Goal: Task Accomplishment & Management: Use online tool/utility

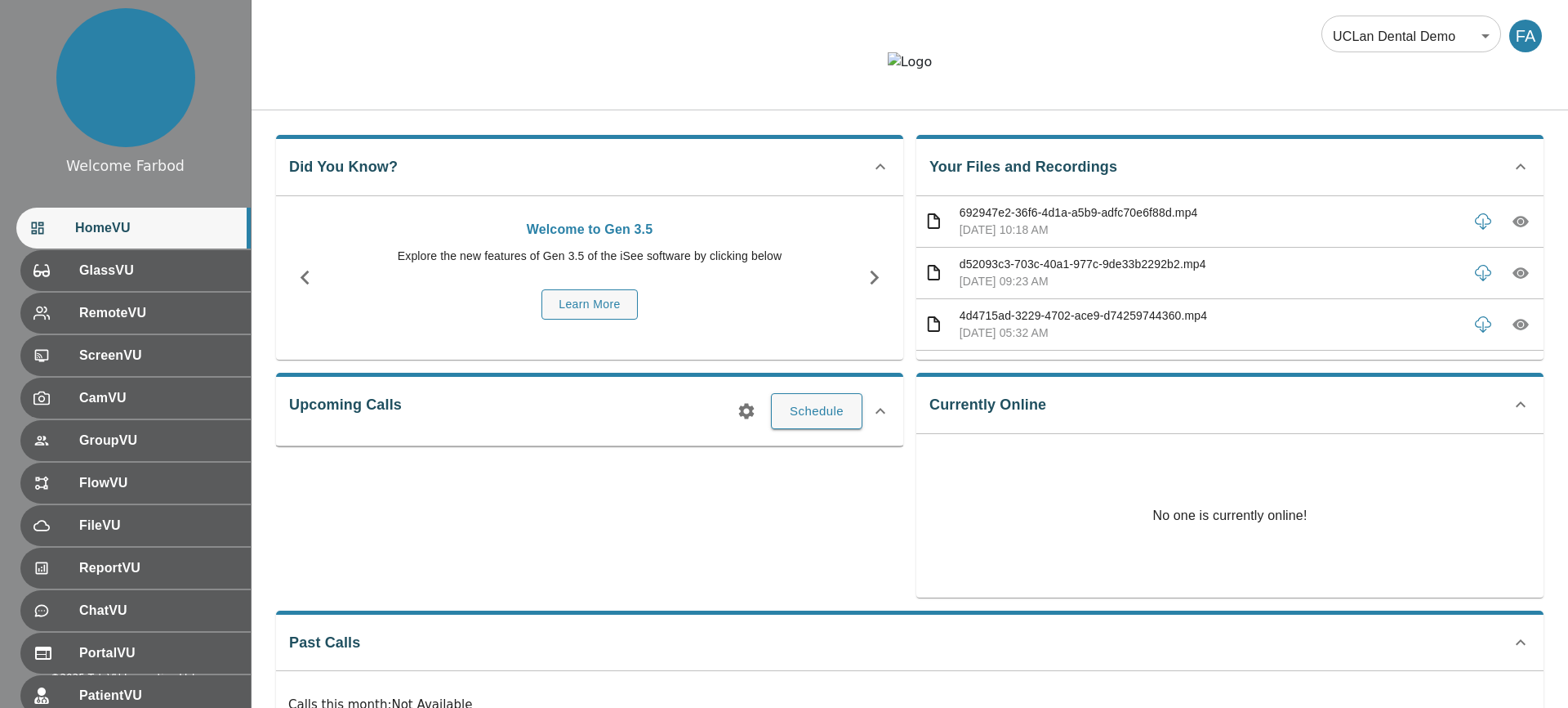
click at [1389, 50] on body "Welcome Farbod HomeVU GlassVU RemoteVU ScreenVU CamVU GroupVU FlowVU FileVU Rep…" at bounding box center [784, 412] width 1568 height 826
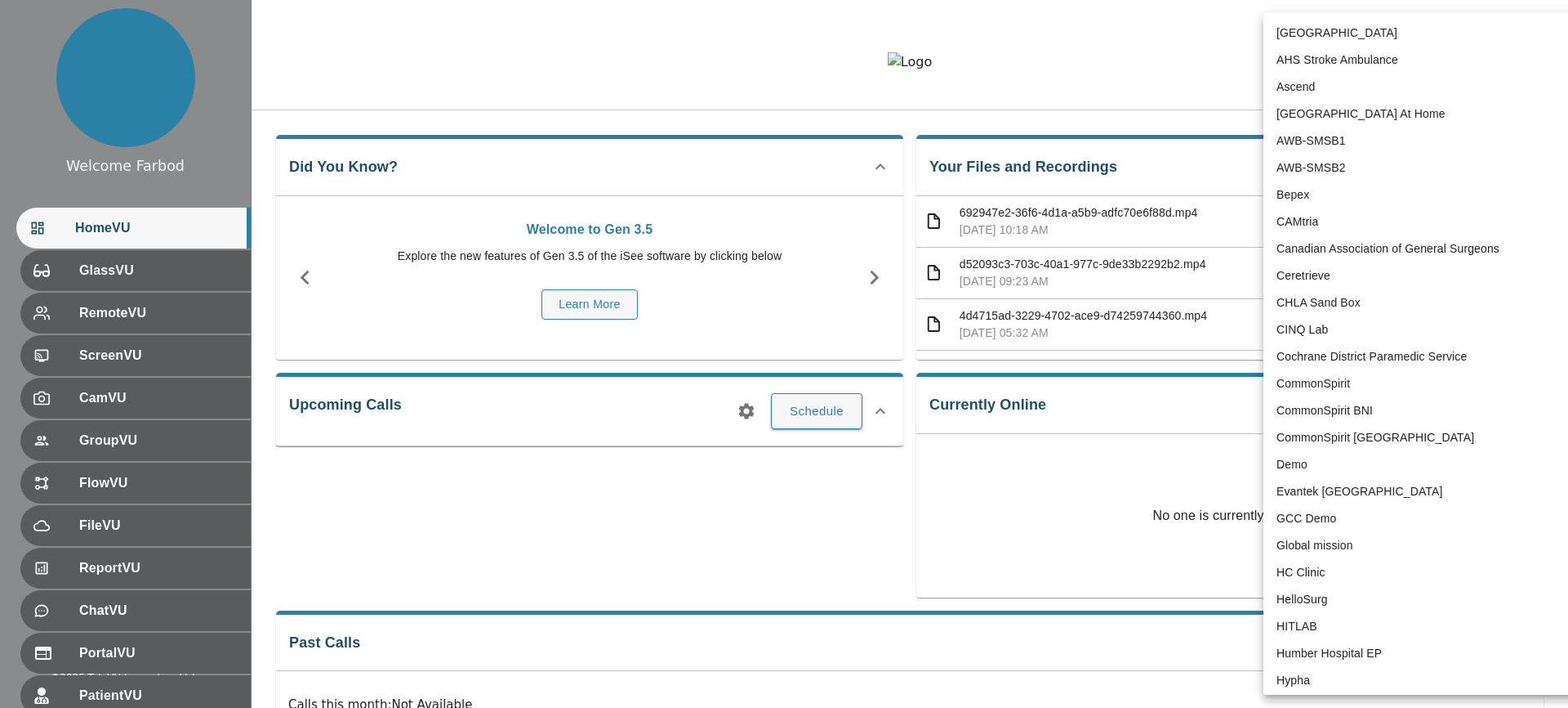
scroll to position [3350, 0]
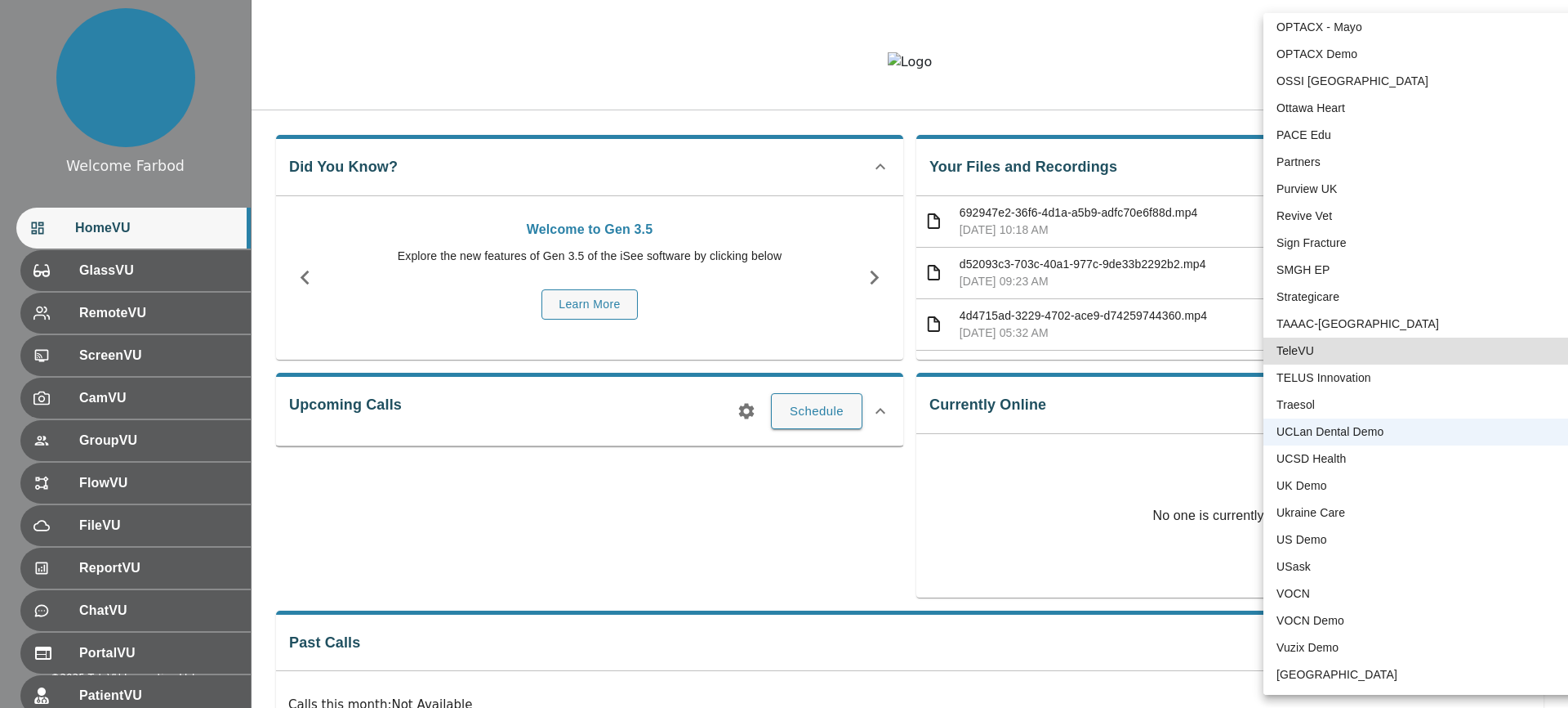
type input "1"
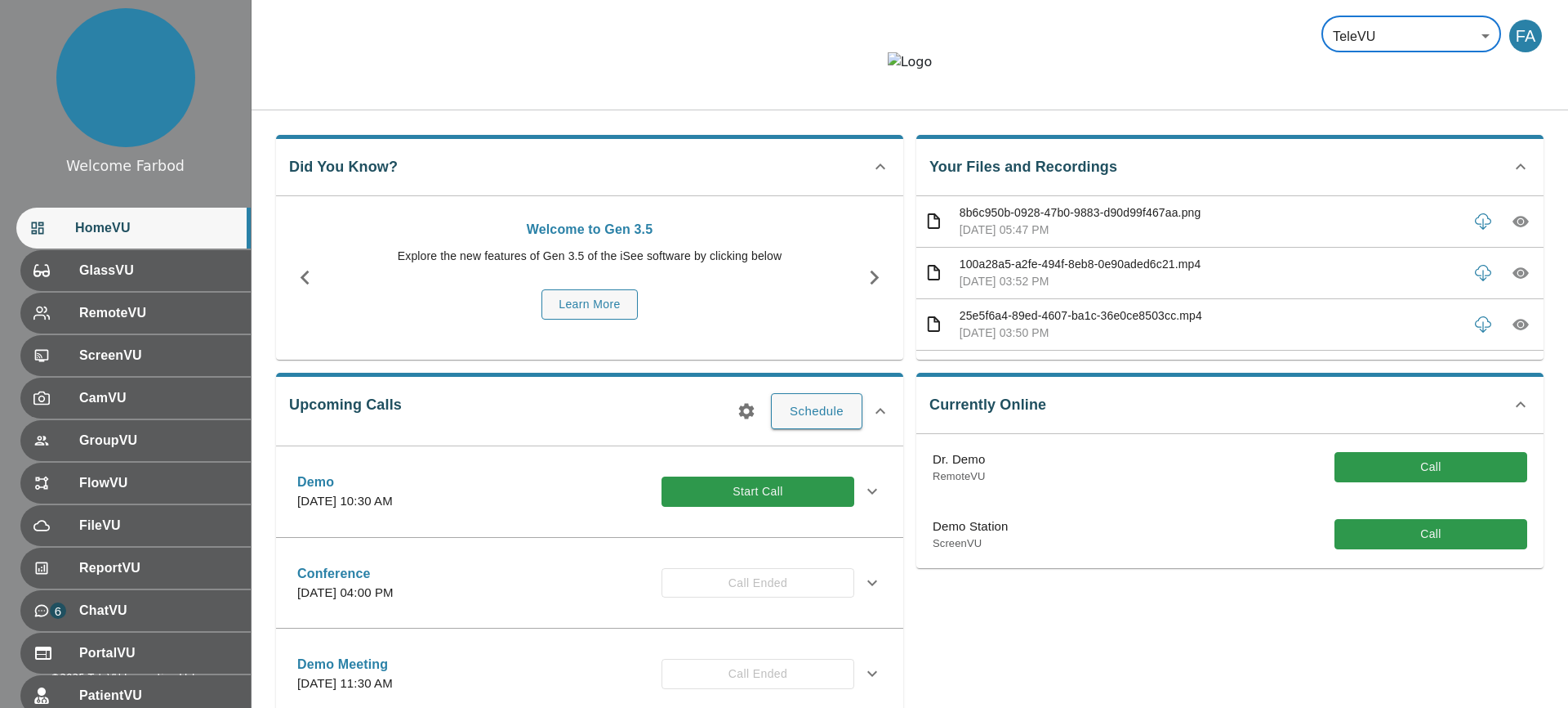
click at [1378, 549] on button "Call" at bounding box center [1431, 535] width 193 height 31
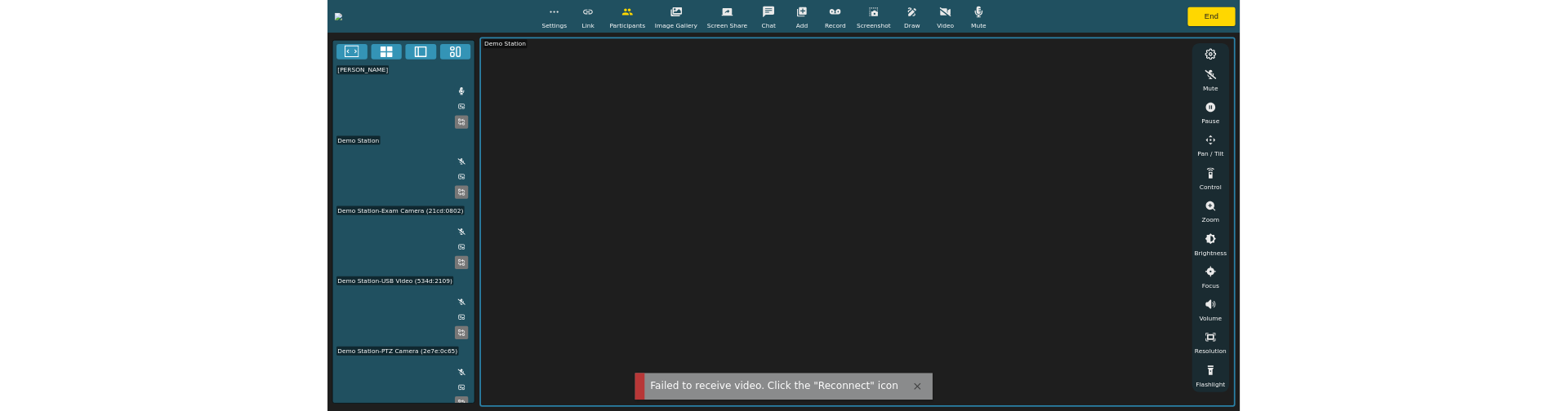
scroll to position [69, 0]
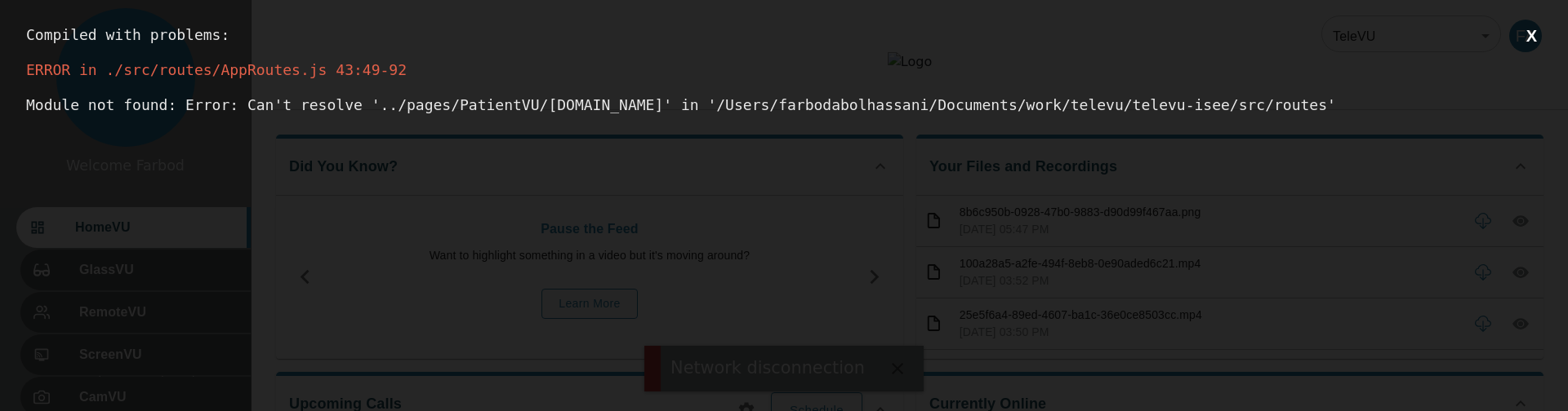
scroll to position [10, 0]
click at [1528, 48] on div "Compiled with problems: X ERROR in ./src/routes/AppRoutes.js 43:49-92 Module no…" at bounding box center [784, 206] width 1568 height 411
click at [1528, 38] on button "X" at bounding box center [1532, 36] width 21 height 21
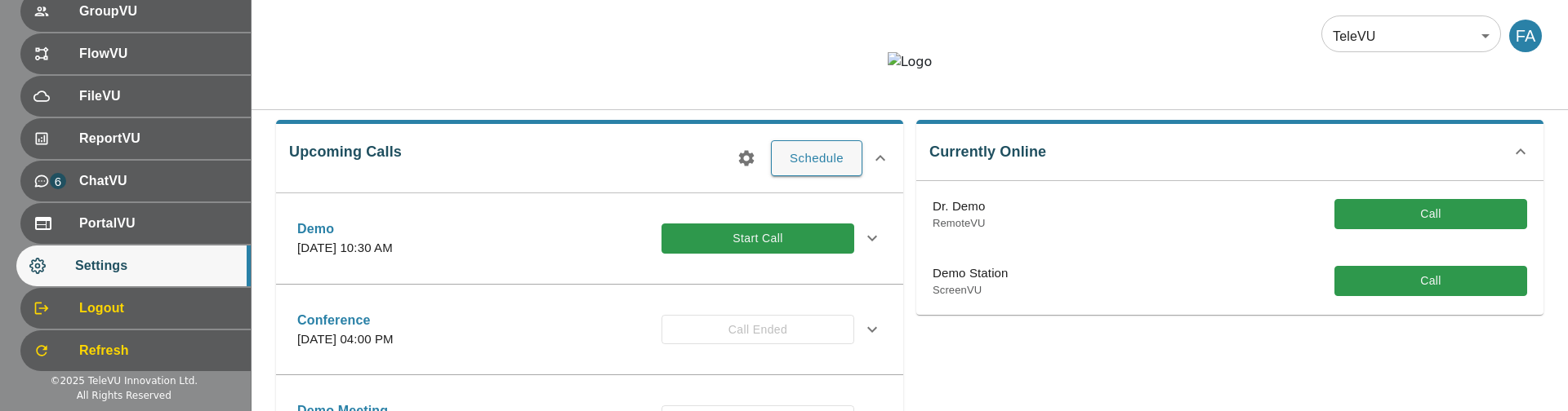
scroll to position [429, 0]
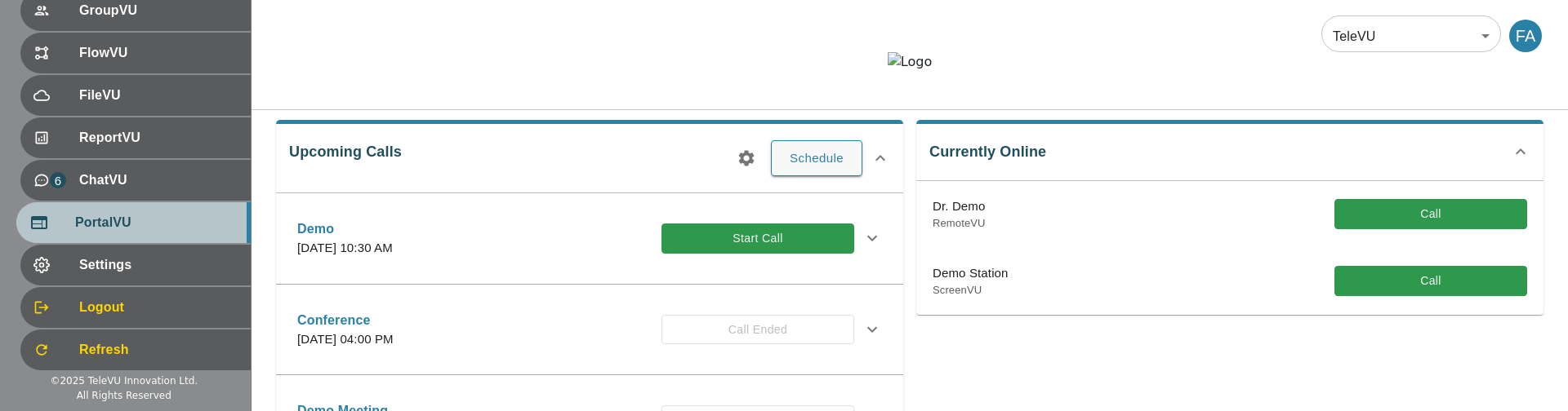
click at [120, 230] on span "PortalVU" at bounding box center [156, 223] width 163 height 20
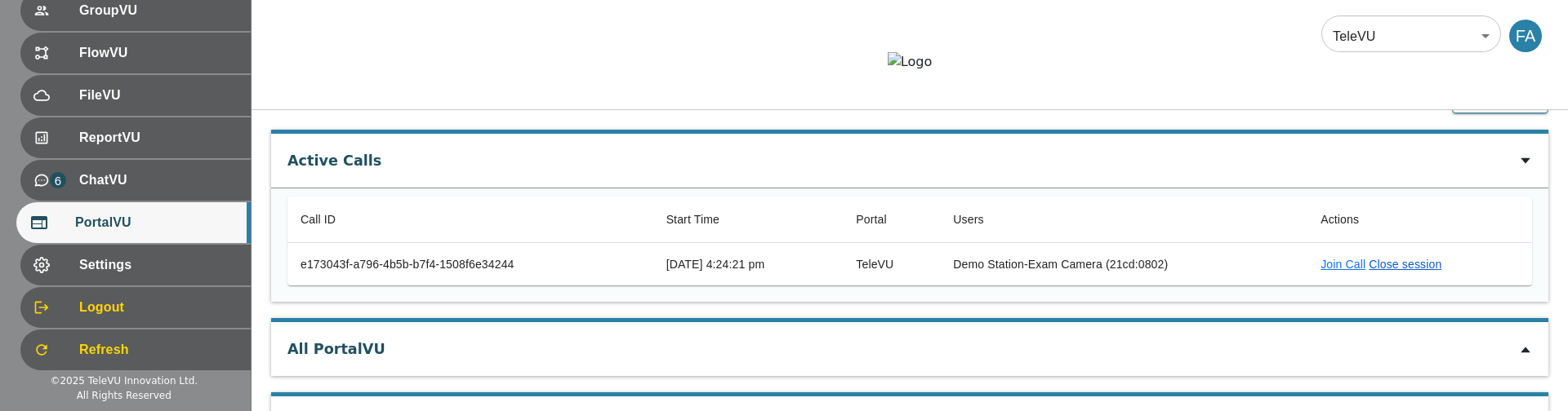
scroll to position [37, 0]
click at [1414, 275] on link "Close session" at bounding box center [1405, 268] width 73 height 13
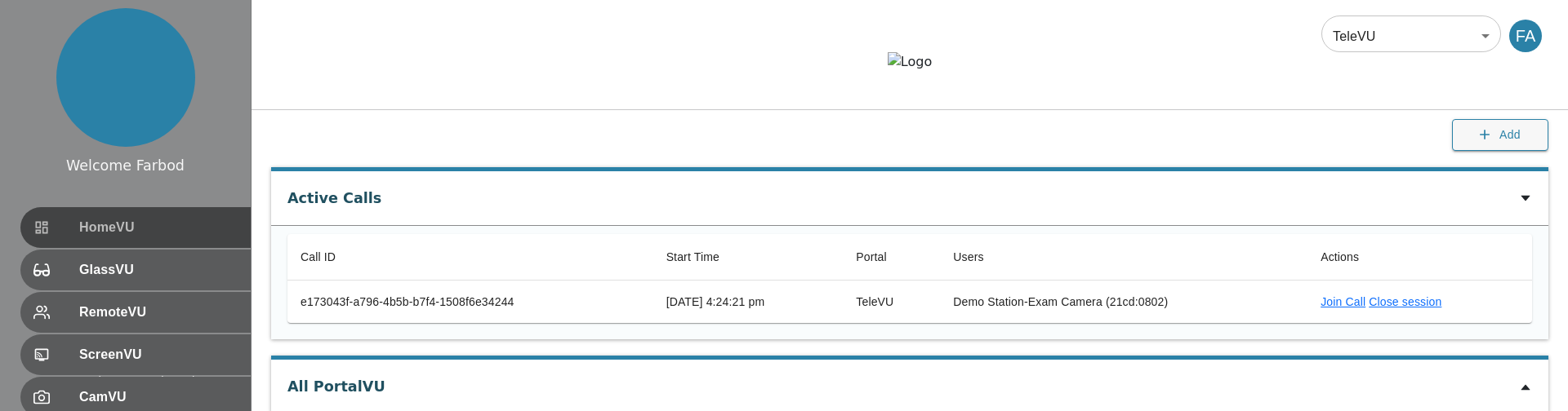
drag, startPoint x: 158, startPoint y: 240, endPoint x: 191, endPoint y: 205, distance: 48.1
click at [158, 240] on div "HomeVU" at bounding box center [136, 227] width 230 height 40
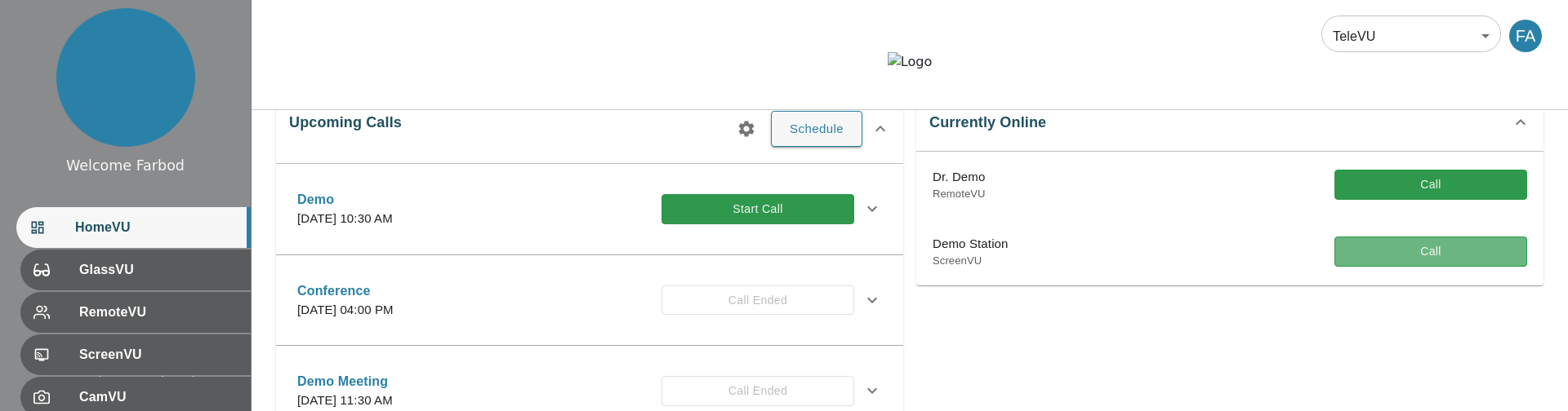
scroll to position [280, 0]
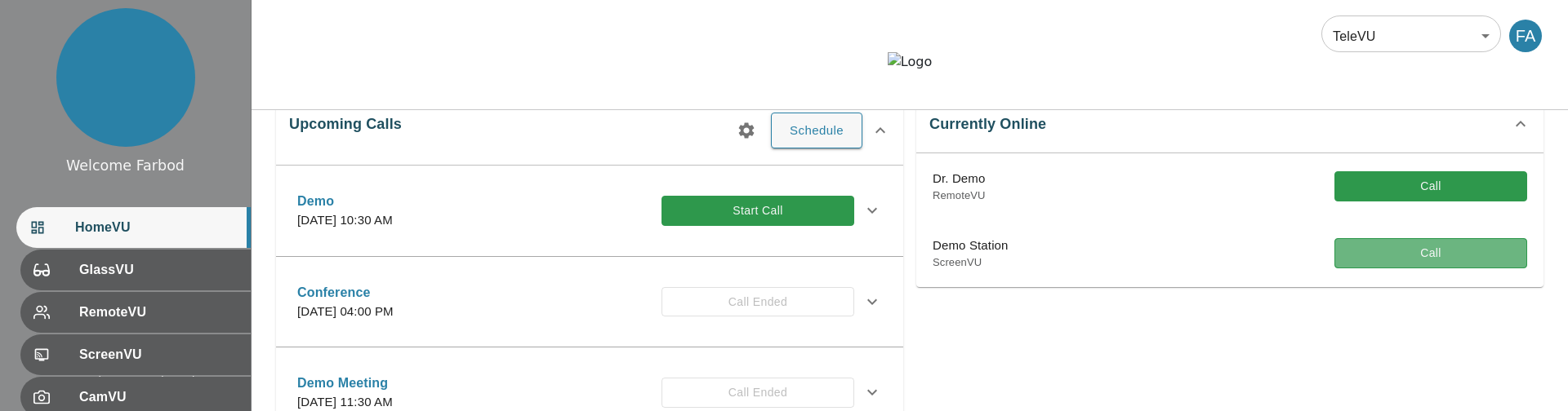
drag, startPoint x: 1431, startPoint y: 285, endPoint x: 1270, endPoint y: 290, distance: 161.1
click at [1431, 268] on button "Call" at bounding box center [1431, 254] width 193 height 31
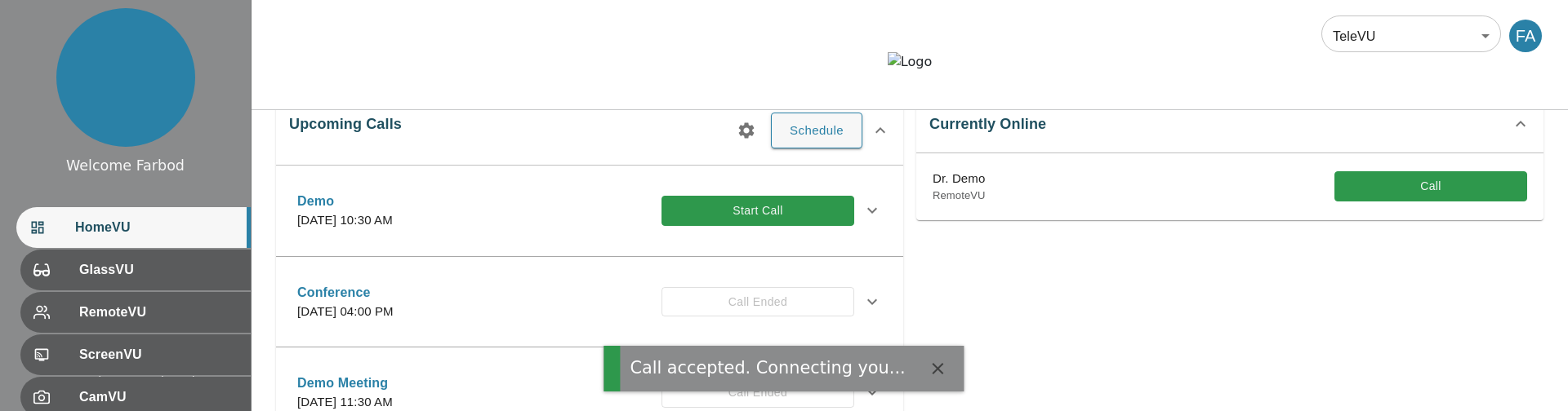
scroll to position [281, 0]
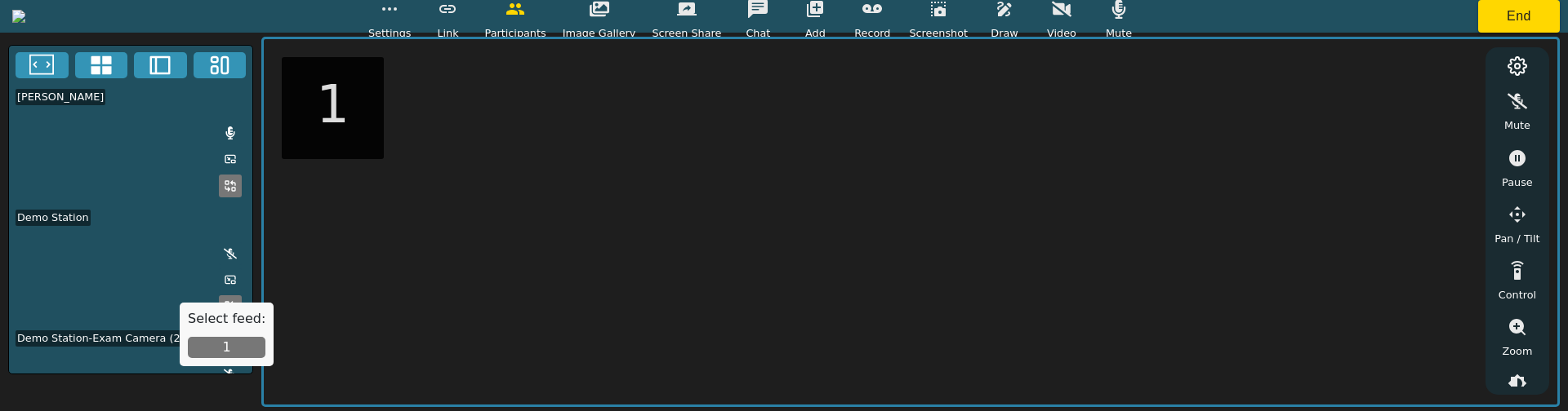
drag, startPoint x: 227, startPoint y: 638, endPoint x: 646, endPoint y: 422, distance: 471.4
click at [227, 358] on button "1" at bounding box center [226, 348] width 77 height 22
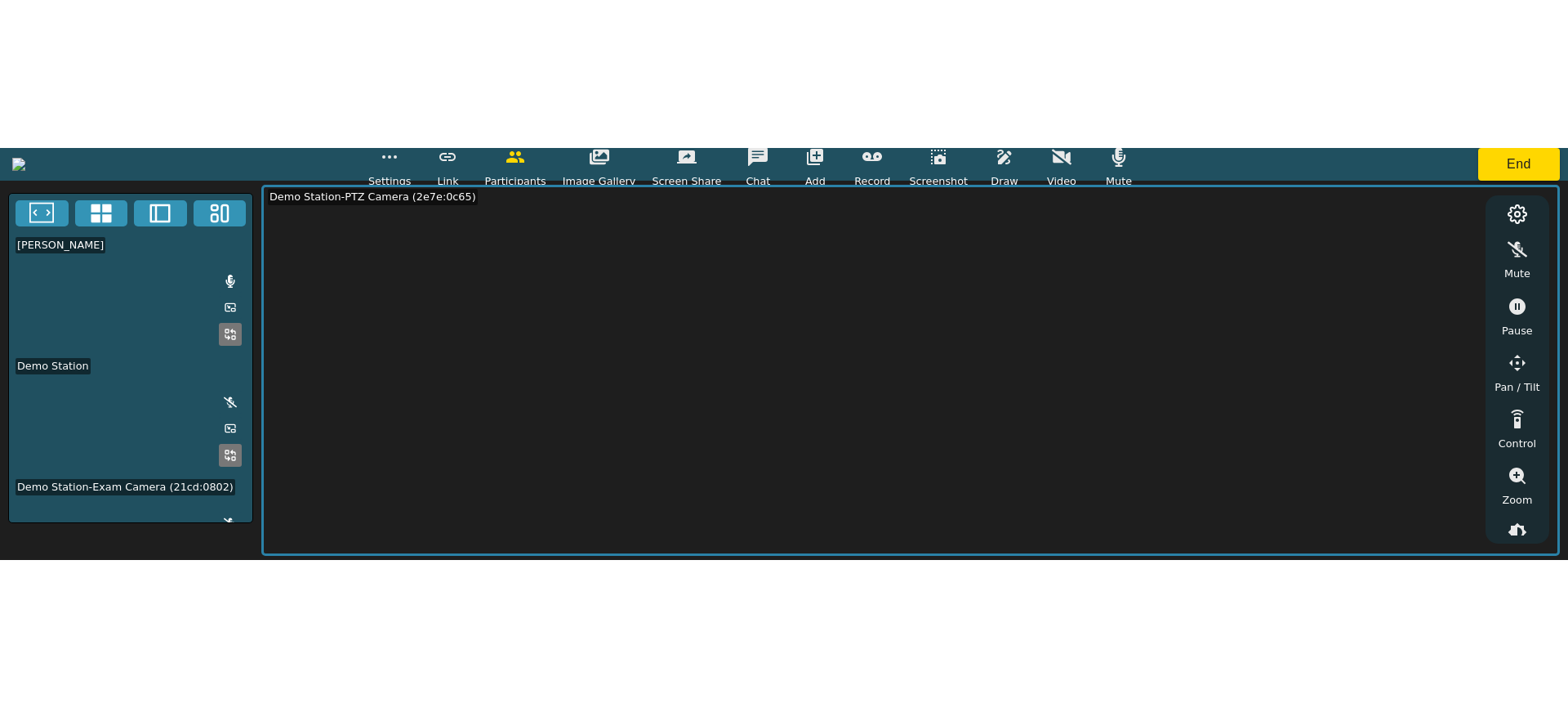
scroll to position [69, 0]
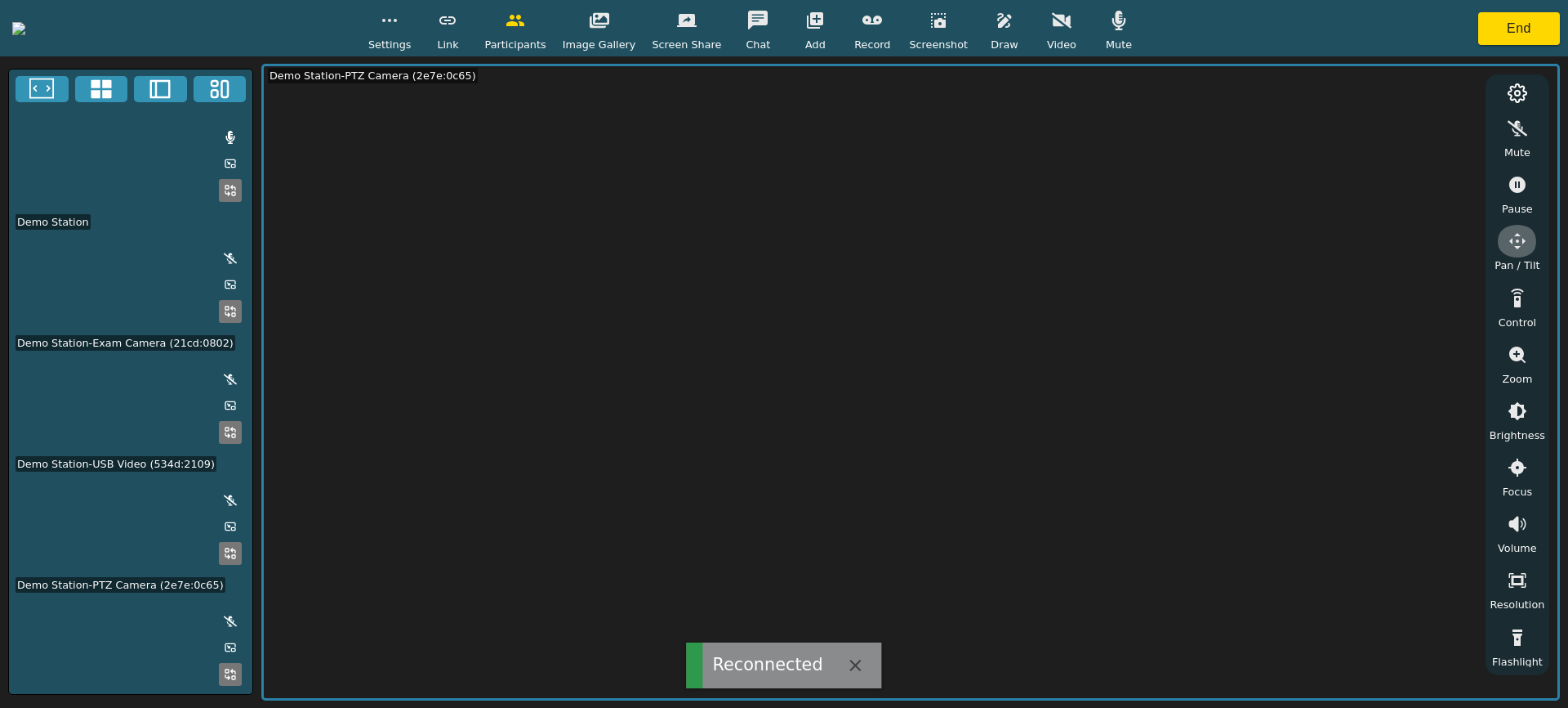
drag, startPoint x: 1510, startPoint y: 240, endPoint x: 1495, endPoint y: 183, distance: 58.9
click at [1510, 240] on icon "button" at bounding box center [1518, 241] width 16 height 16
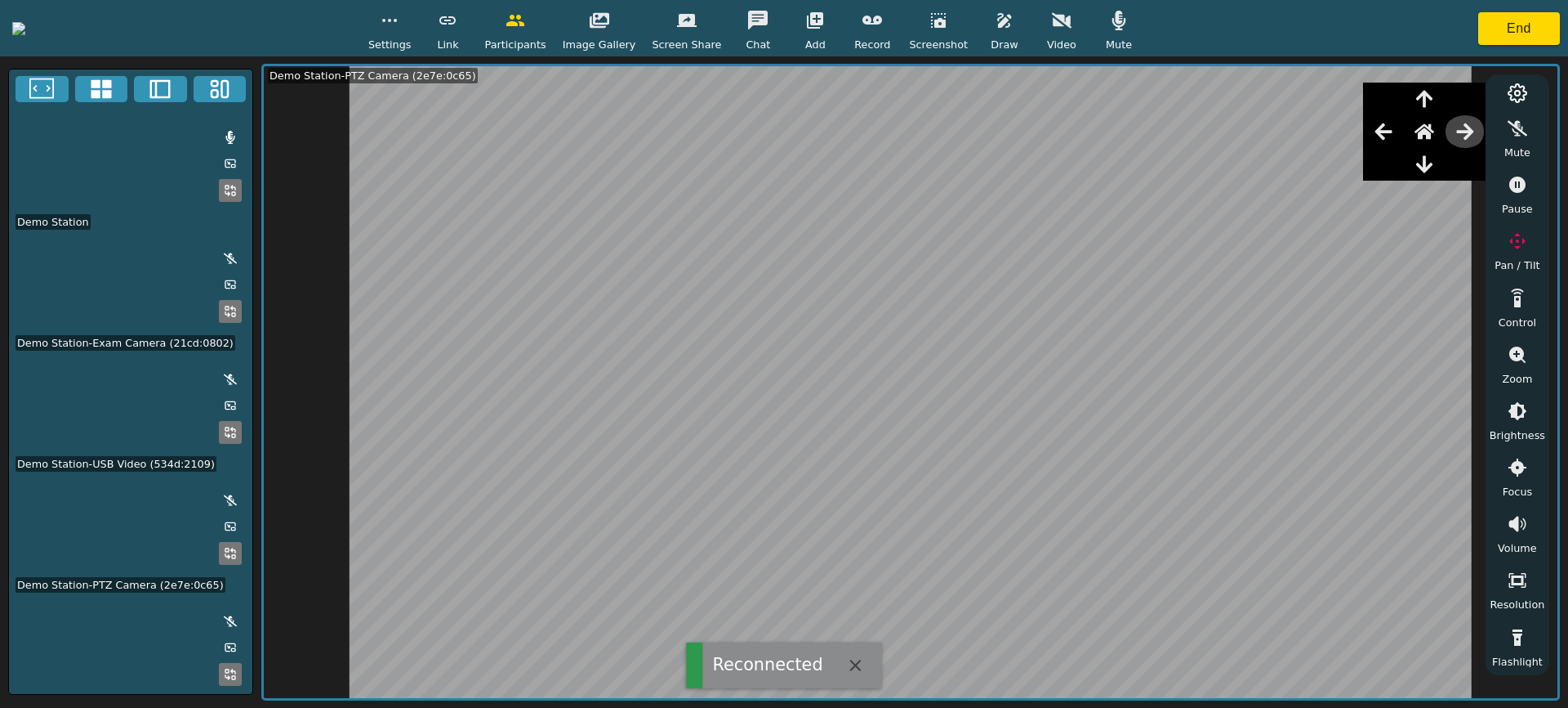
click at [1467, 138] on icon "button" at bounding box center [1466, 132] width 20 height 20
drag, startPoint x: 1495, startPoint y: 183, endPoint x: 1467, endPoint y: 138, distance: 53.0
click at [1467, 138] on icon "button" at bounding box center [1466, 132] width 20 height 20
click at [1382, 135] on icon "button" at bounding box center [1384, 132] width 20 height 20
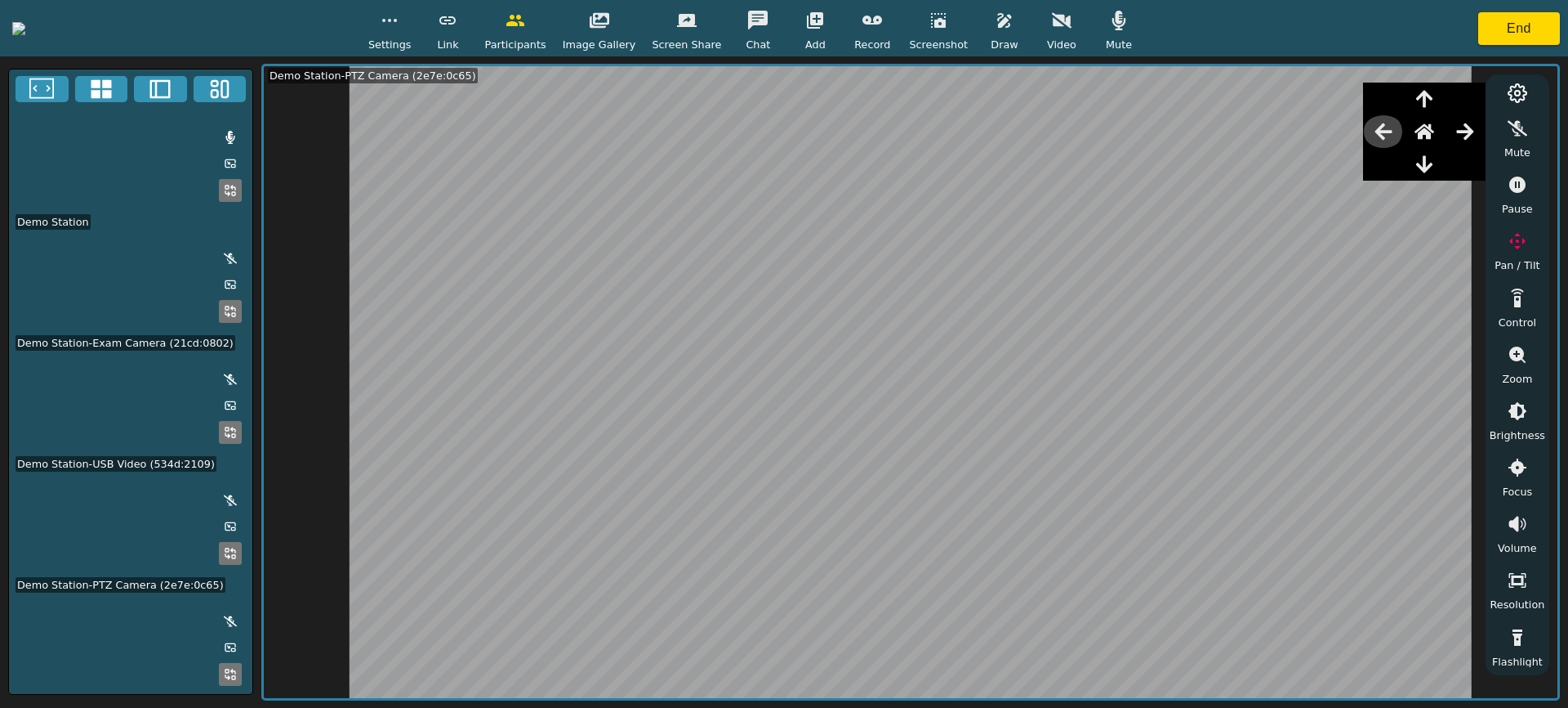
click at [1383, 135] on icon "button" at bounding box center [1384, 132] width 20 height 20
click at [1460, 131] on icon "button" at bounding box center [1465, 131] width 17 height 16
click at [1428, 134] on icon "button" at bounding box center [1424, 131] width 20 height 15
click at [1459, 132] on icon "button" at bounding box center [1465, 131] width 17 height 16
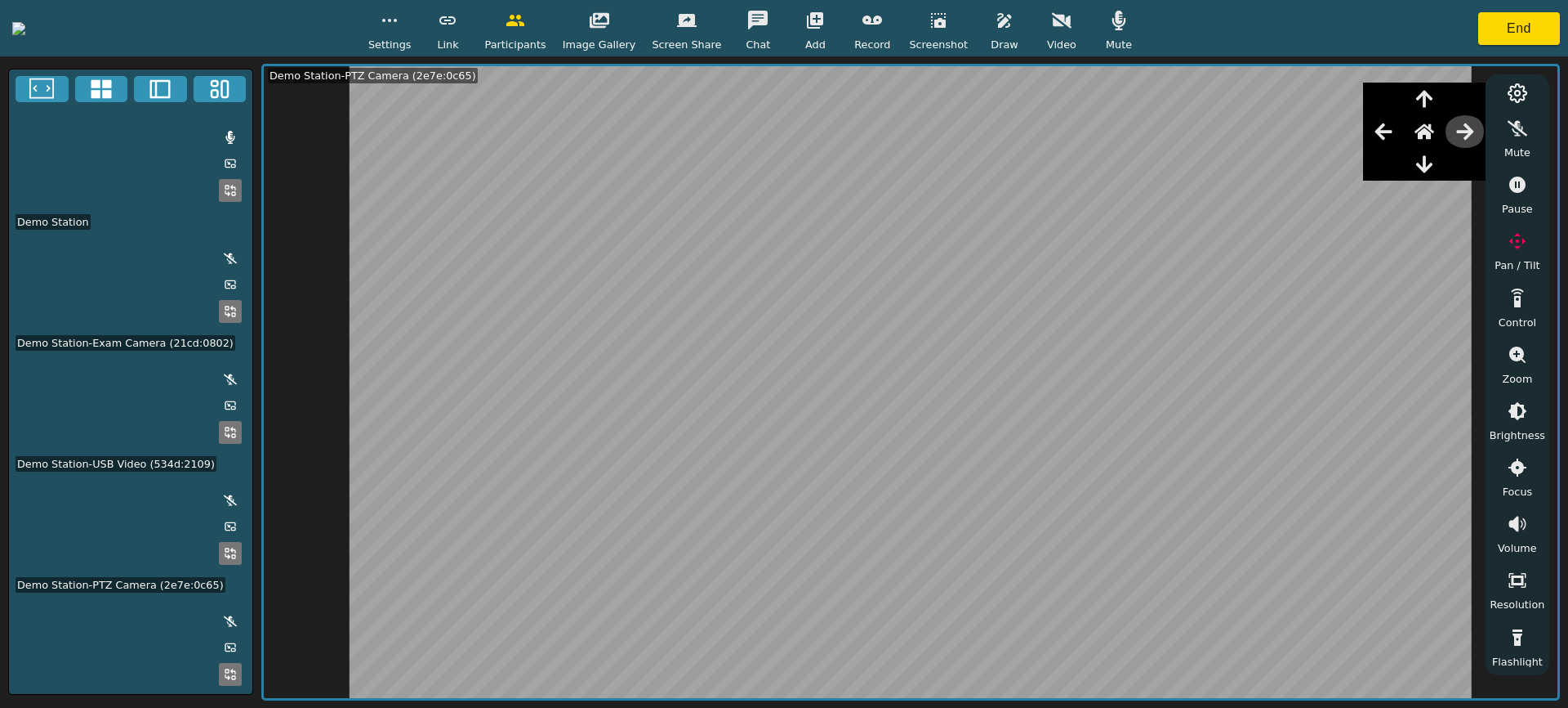
click at [1466, 128] on icon "button" at bounding box center [1465, 131] width 17 height 16
click at [1511, 29] on button "End" at bounding box center [1519, 29] width 82 height 32
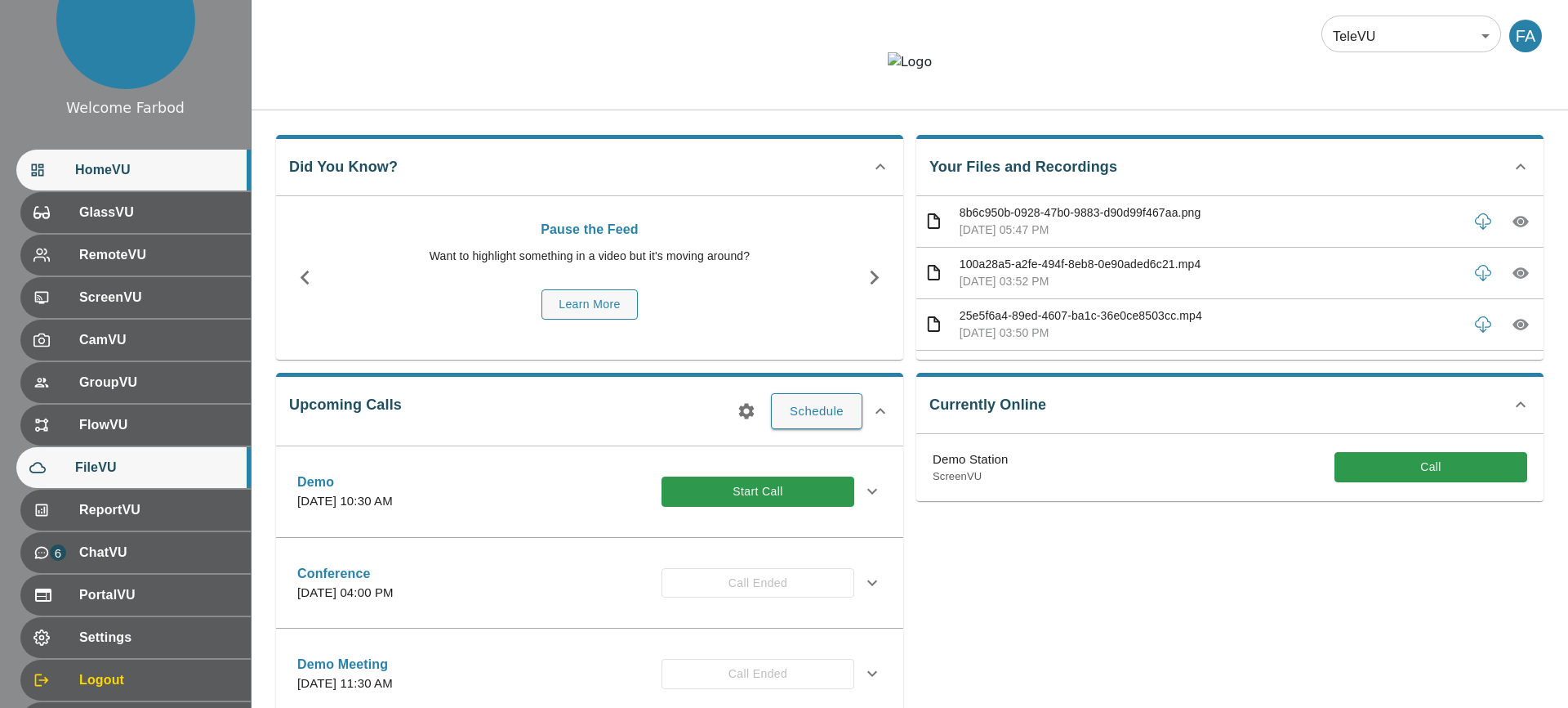
scroll to position [142, 0]
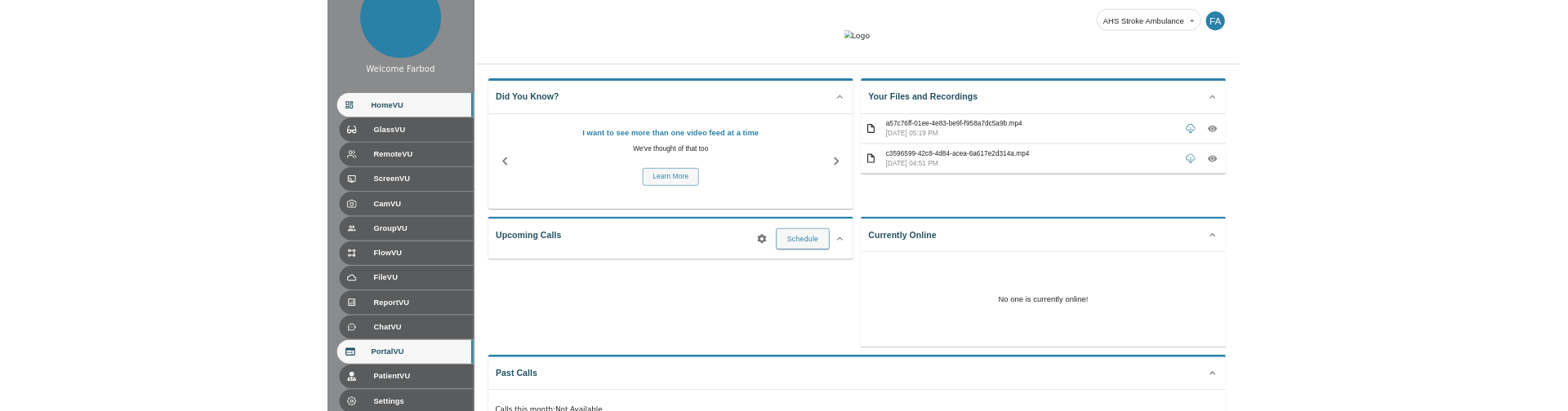
scroll to position [49, 0]
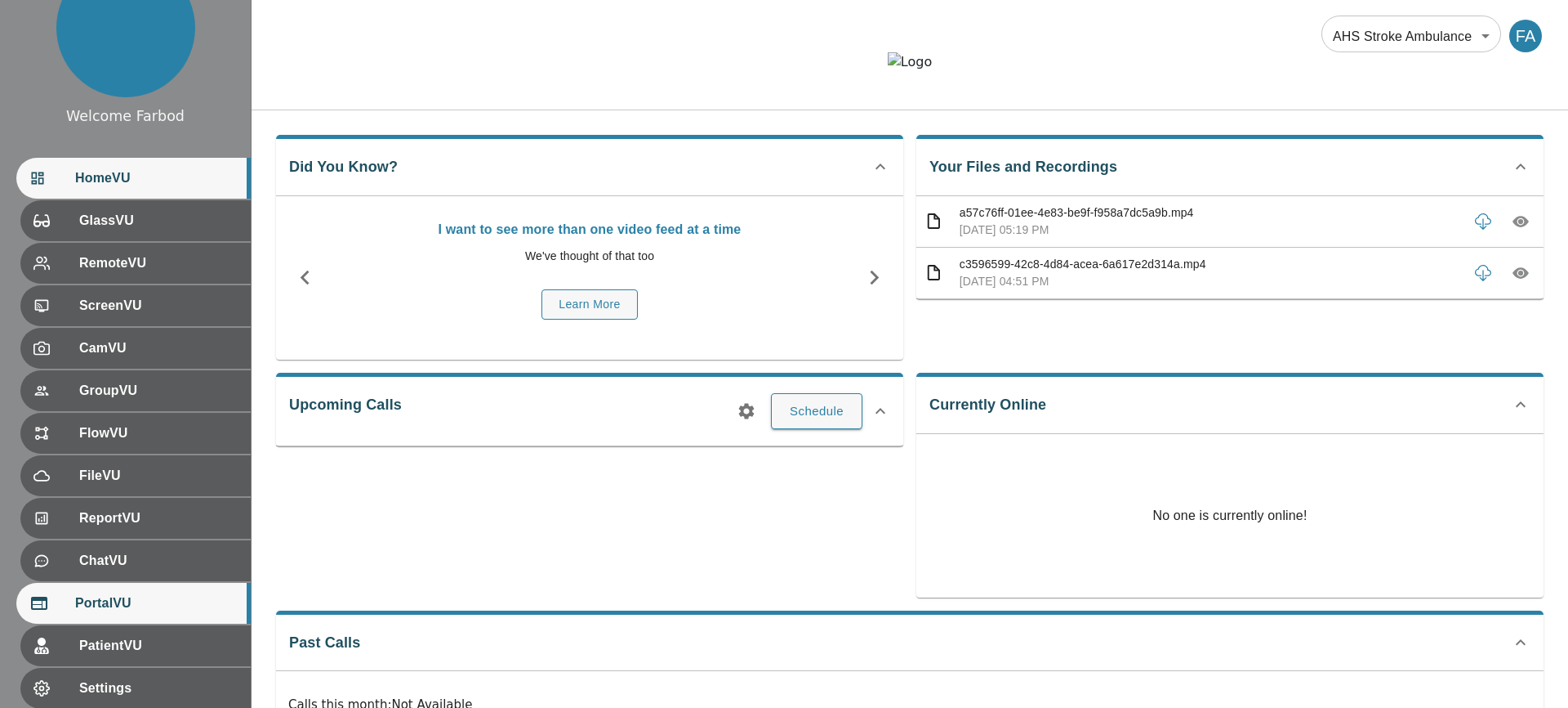
click at [128, 590] on div "PortalVU" at bounding box center [133, 603] width 234 height 40
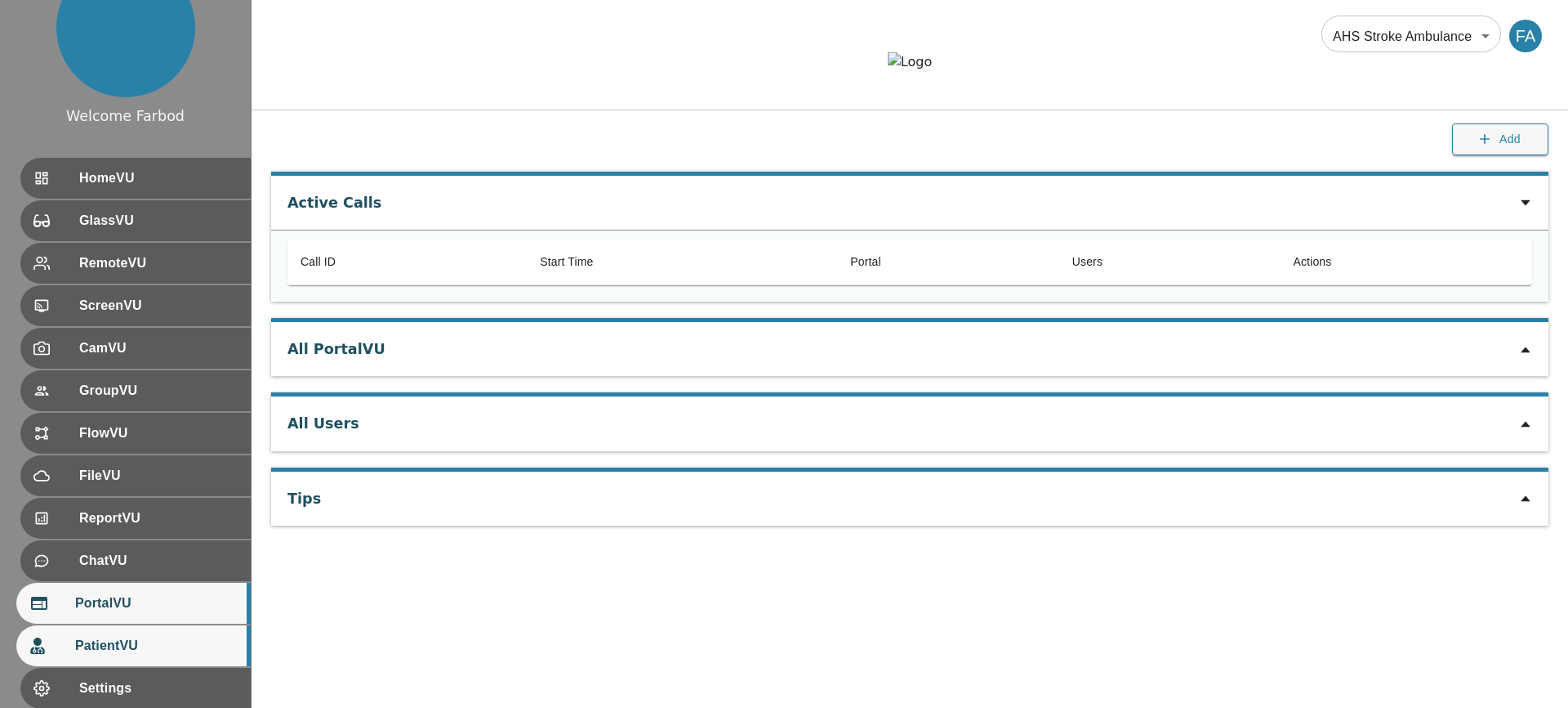
click at [147, 633] on div "PatientVU" at bounding box center [133, 645] width 234 height 40
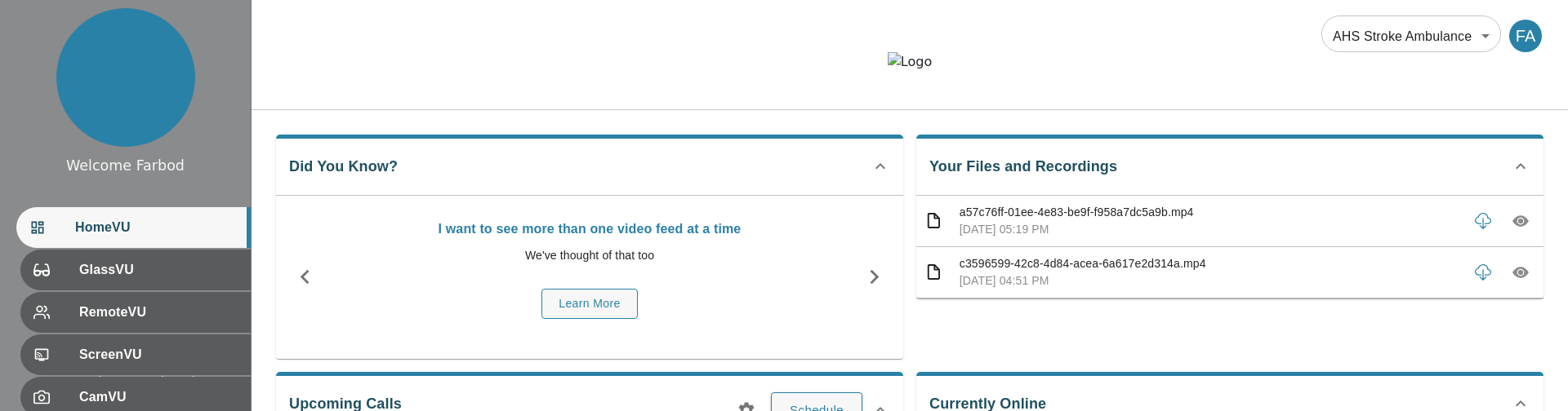
click at [1399, 37] on body "Welcome Farbod HomeVU GlassVU RemoteVU ScreenVU CamVU GroupVU FlowVU FileVU Rep…" at bounding box center [784, 412] width 1568 height 825
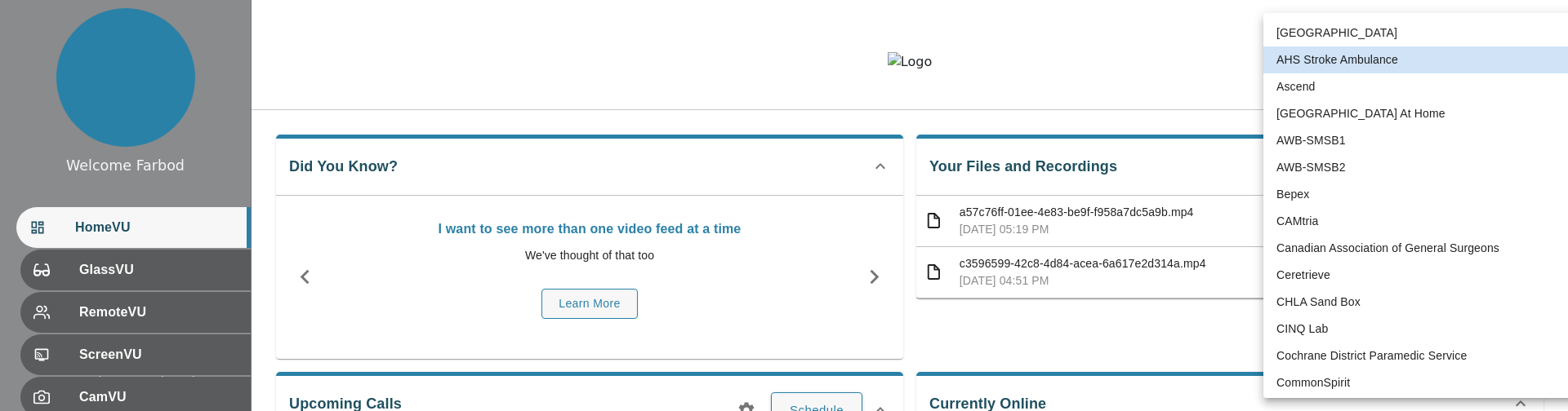
scroll to position [3464, 0]
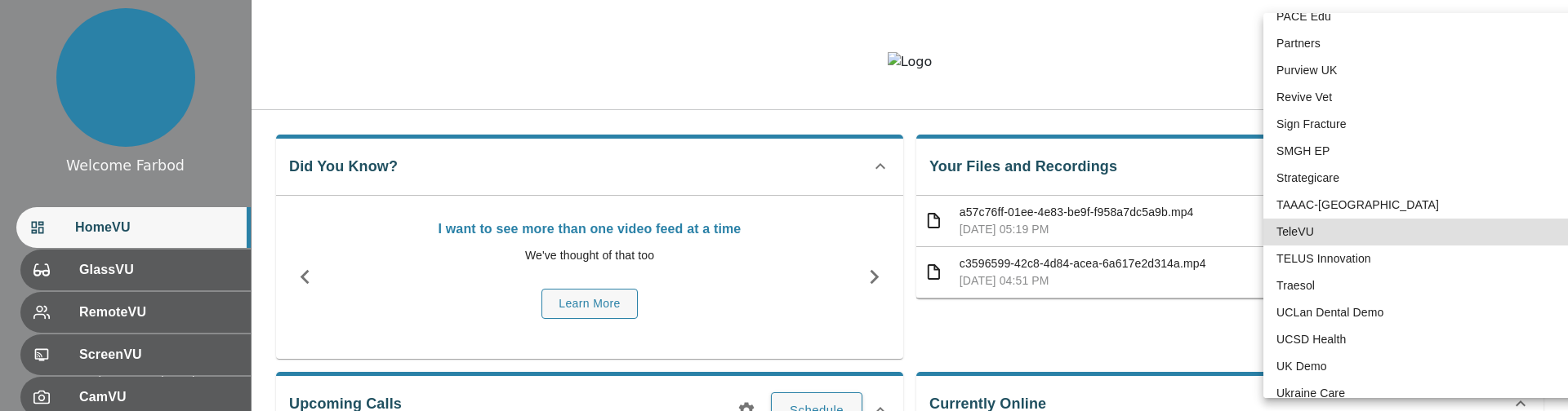
type input "1"
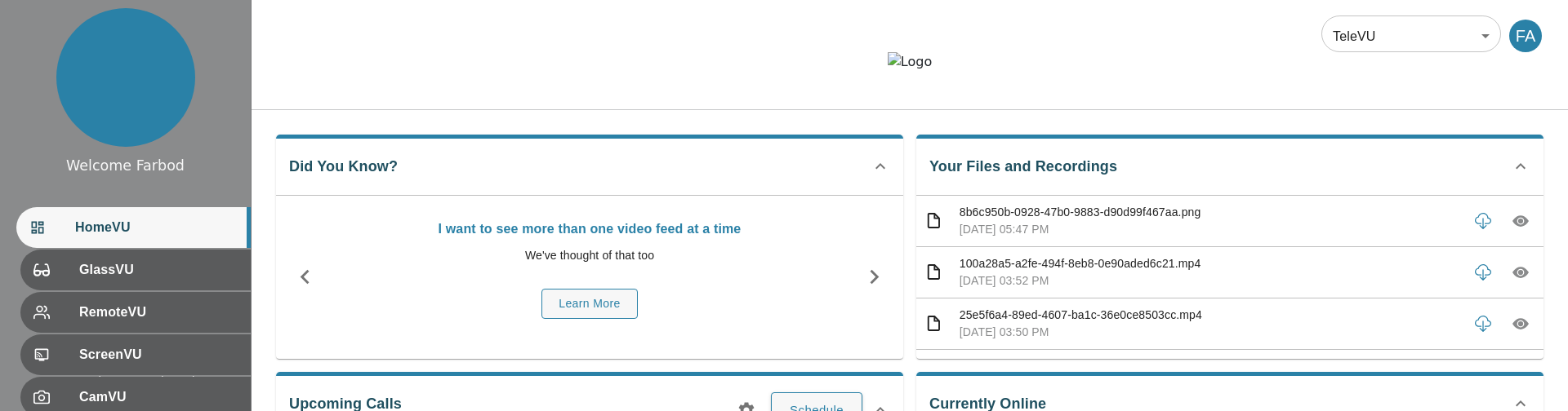
click at [932, 52] on img at bounding box center [910, 62] width 44 height 20
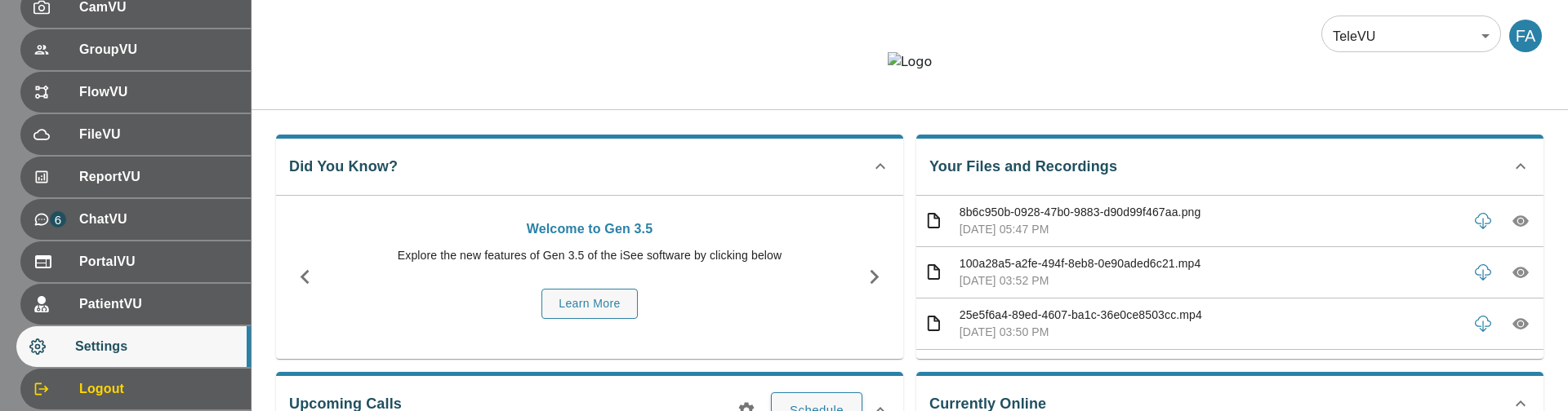
scroll to position [393, 0]
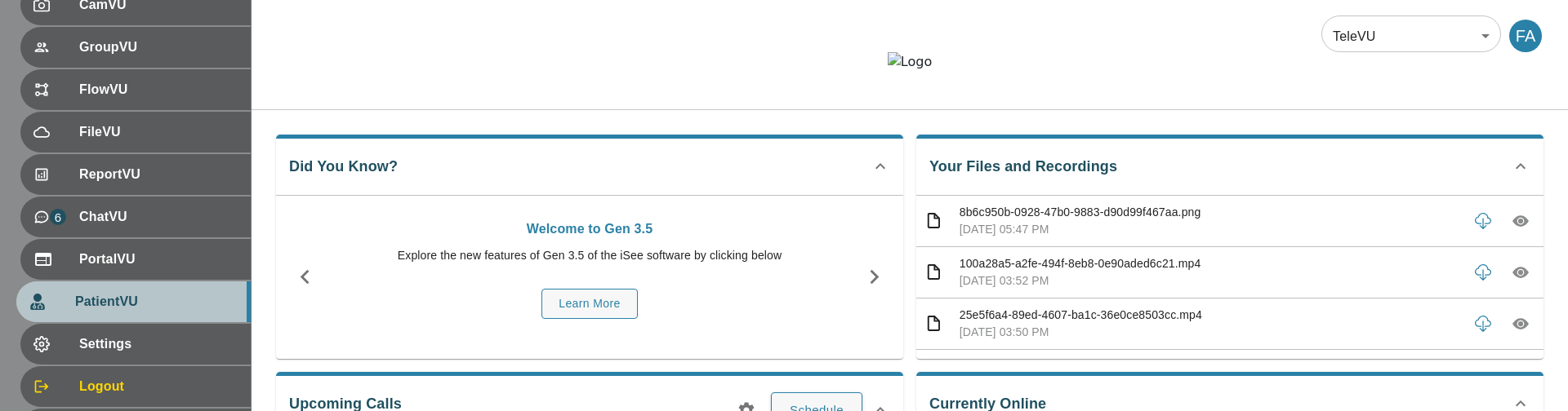
click at [149, 311] on span "PatientVU" at bounding box center [156, 302] width 163 height 20
